Goal: Find specific page/section: Find specific page/section

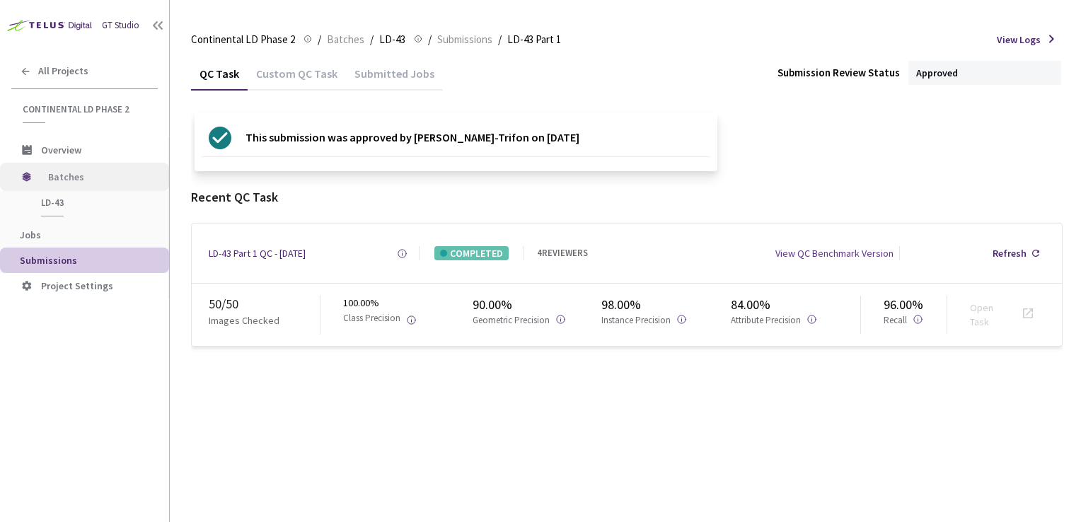
click at [73, 183] on span "Batches" at bounding box center [96, 177] width 97 height 28
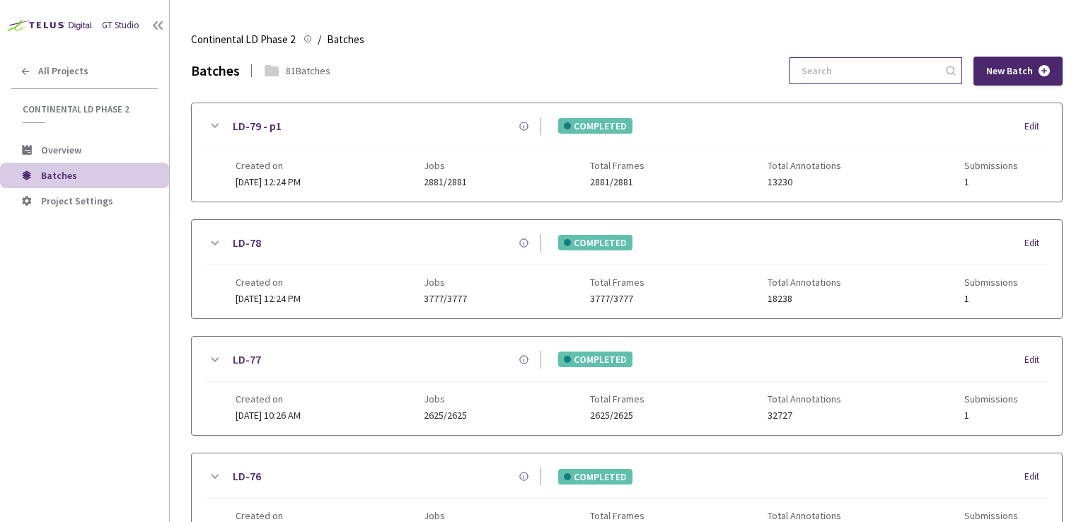
click at [857, 71] on input at bounding box center [868, 70] width 151 height 25
click at [865, 67] on input "ld-5" at bounding box center [868, 70] width 151 height 25
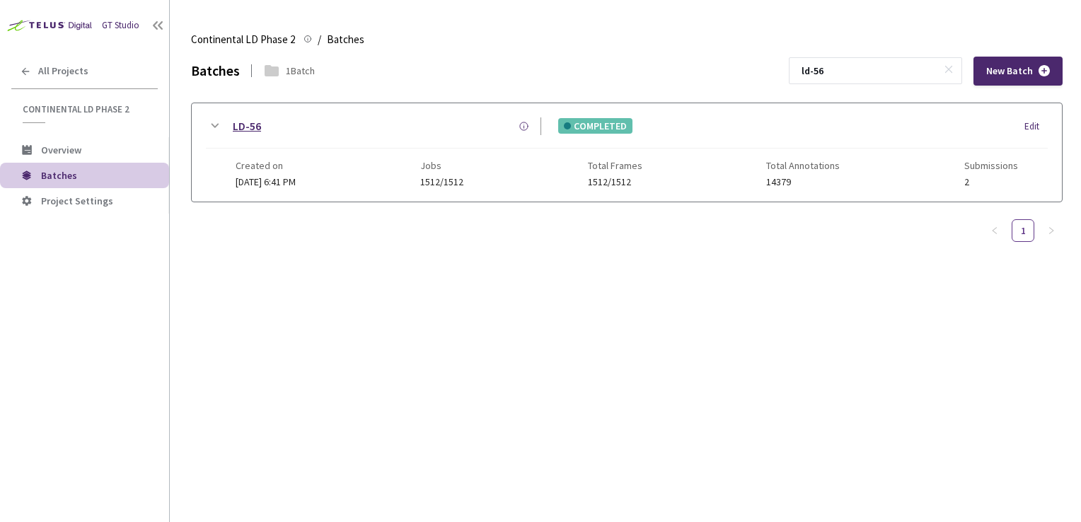
type input "ld-56"
click at [247, 122] on link "LD-56" at bounding box center [247, 126] width 28 height 18
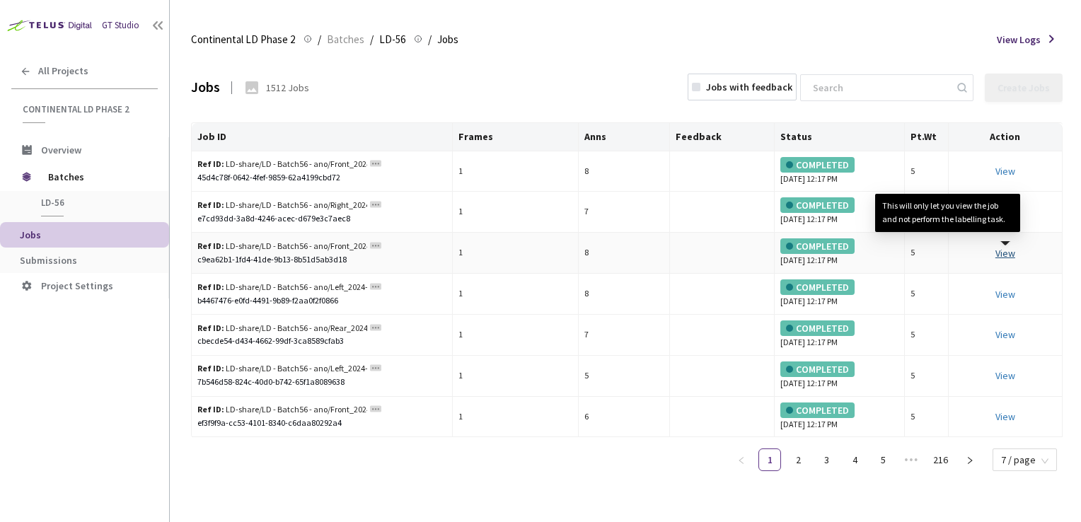
click at [1008, 253] on link "View This will only let you view the job and not perform the labelling task." at bounding box center [1006, 253] width 20 height 13
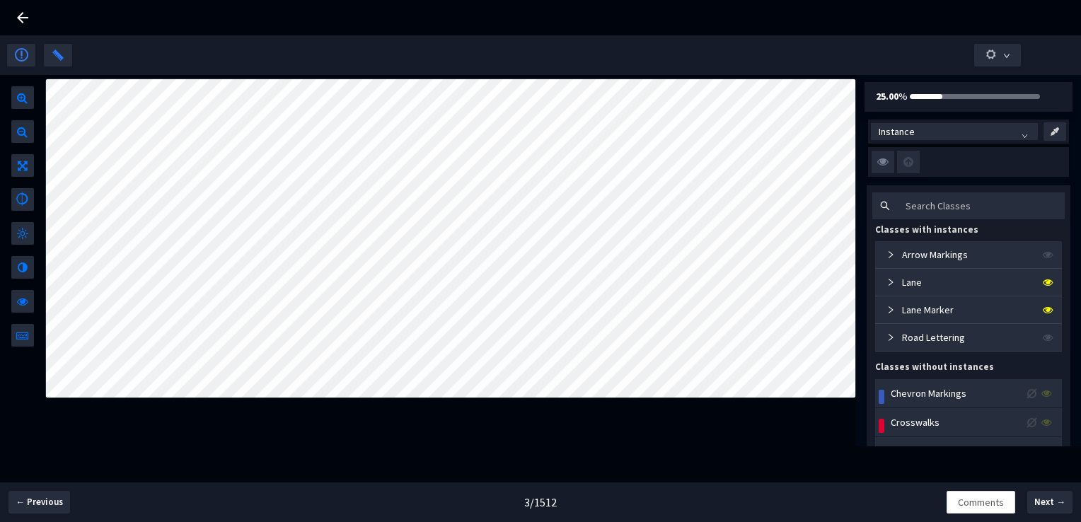
click at [889, 287] on div "Lane" at bounding box center [901, 283] width 41 height 16
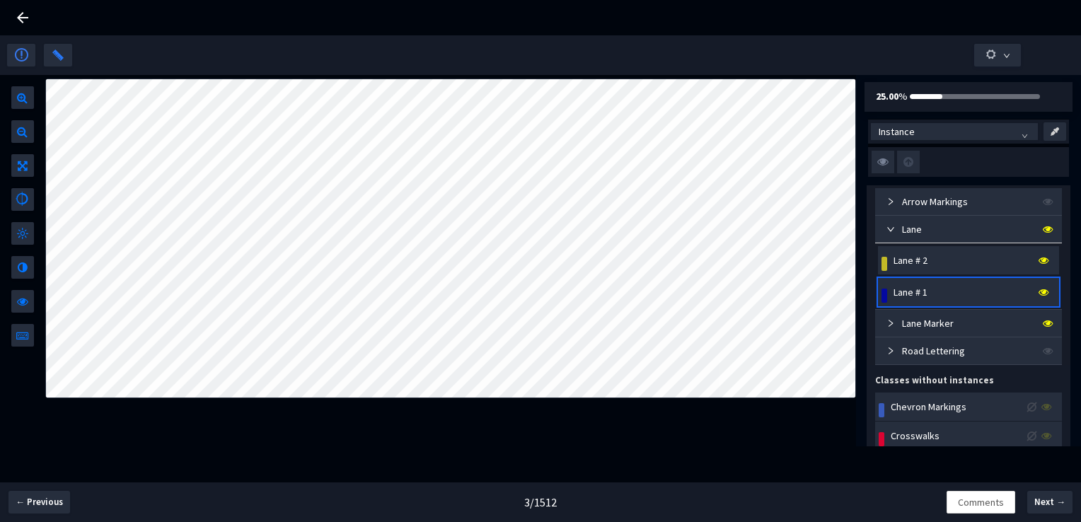
scroll to position [54, 0]
click at [918, 294] on div "Lane # 1" at bounding box center [911, 292] width 34 height 16
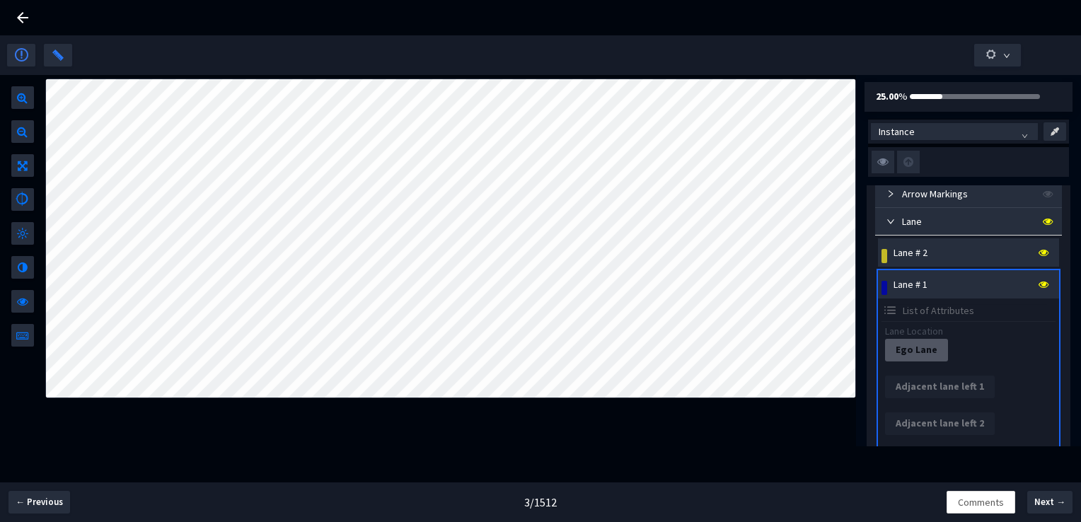
scroll to position [0, 0]
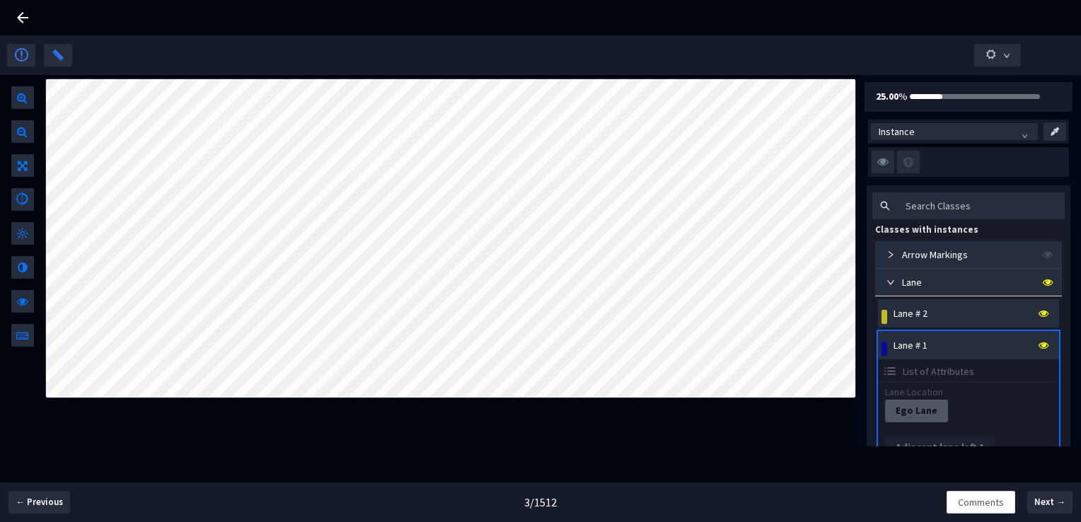
click at [889, 282] on icon "expanded" at bounding box center [890, 283] width 7 height 4
